Goal: Task Accomplishment & Management: Use online tool/utility

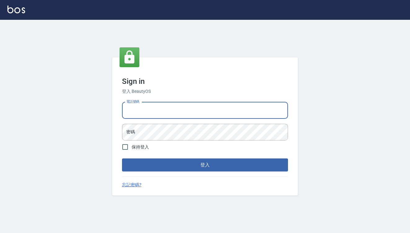
type input "0909291021"
click at [205, 165] on button "登入" at bounding box center [205, 165] width 166 height 13
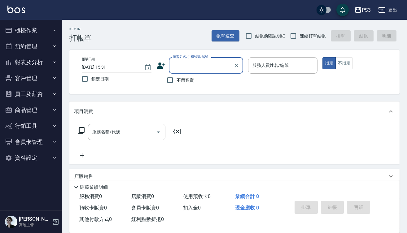
click at [197, 66] on input "顧客姓名/手機號碼/編號" at bounding box center [202, 65] width 60 height 11
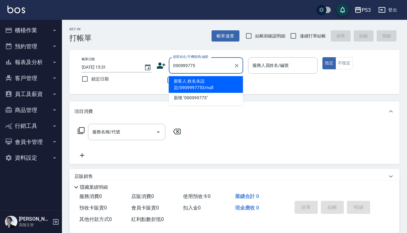
type input "0909997753"
